Goal: Find specific page/section: Find specific page/section

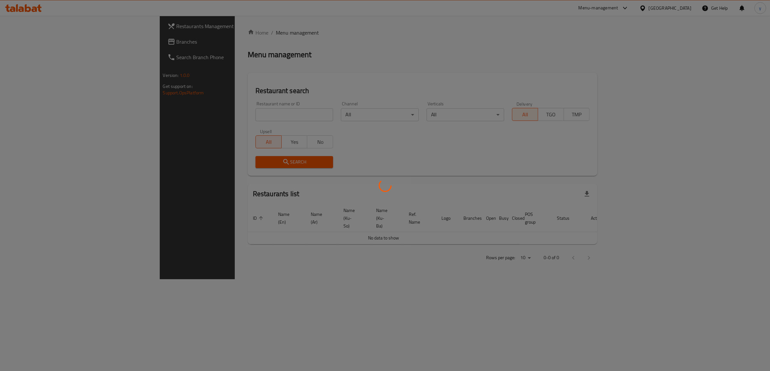
click at [55, 44] on div at bounding box center [385, 185] width 770 height 371
click at [160, 44] on div "Restaurants Management Branches Search Branch Phone Version: 1.0.0 Get support …" at bounding box center [385, 148] width 451 height 264
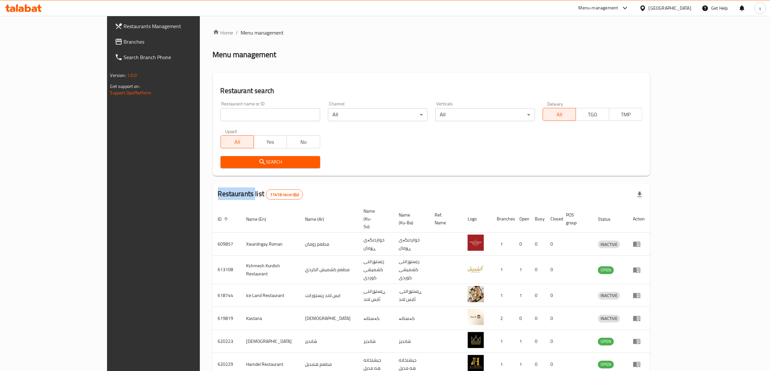
drag, startPoint x: 0, startPoint y: 0, endPoint x: 55, endPoint y: 44, distance: 70.9
click at [124, 44] on span "Branches" at bounding box center [177, 42] width 107 height 8
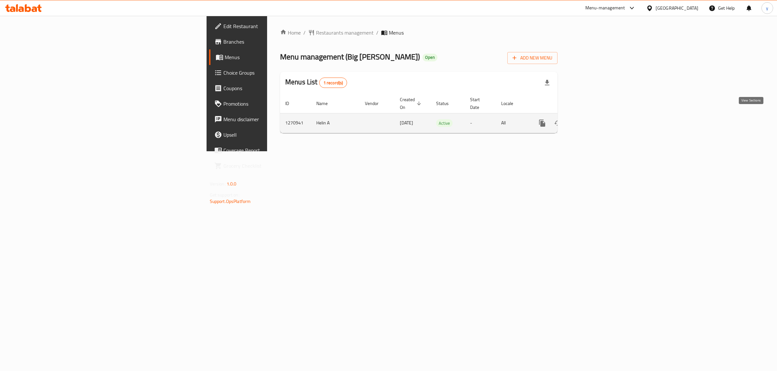
click at [596, 116] on link "enhanced table" at bounding box center [589, 124] width 16 height 16
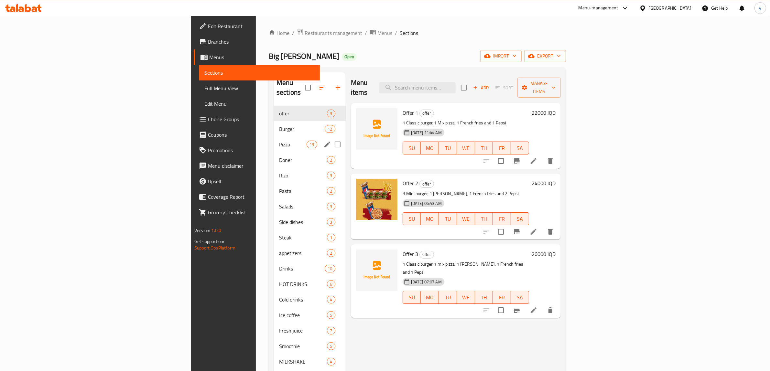
click at [274, 139] on div "Pizza 13" at bounding box center [310, 145] width 72 height 16
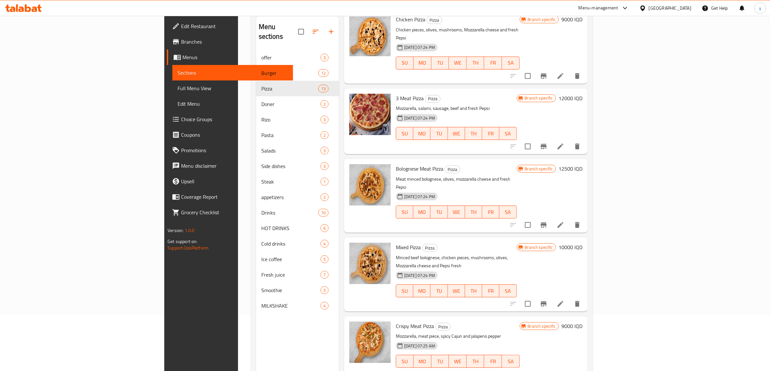
scroll to position [91, 0]
